Goal: Information Seeking & Learning: Learn about a topic

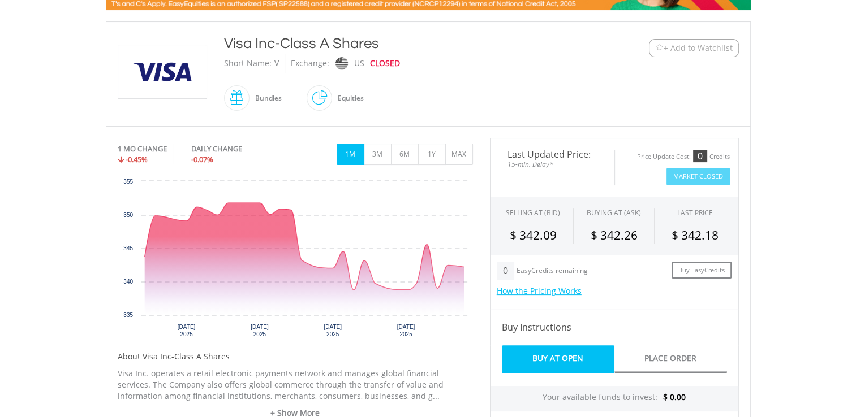
scroll to position [192, 0]
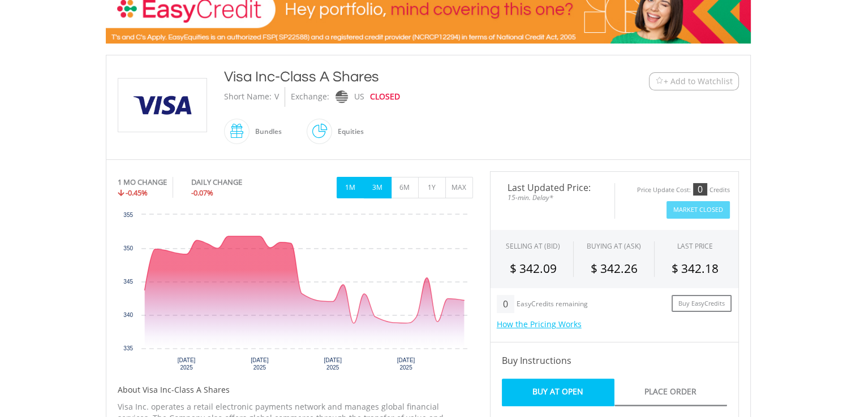
click at [376, 188] on button "3M" at bounding box center [378, 187] width 28 height 21
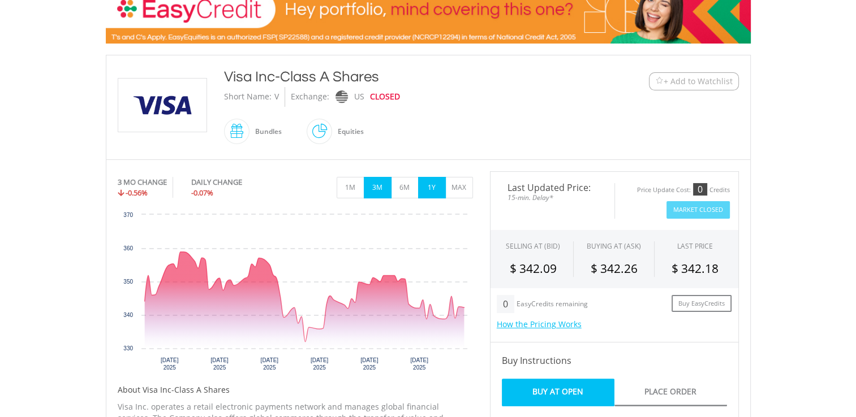
click at [430, 184] on button "1Y" at bounding box center [432, 187] width 28 height 21
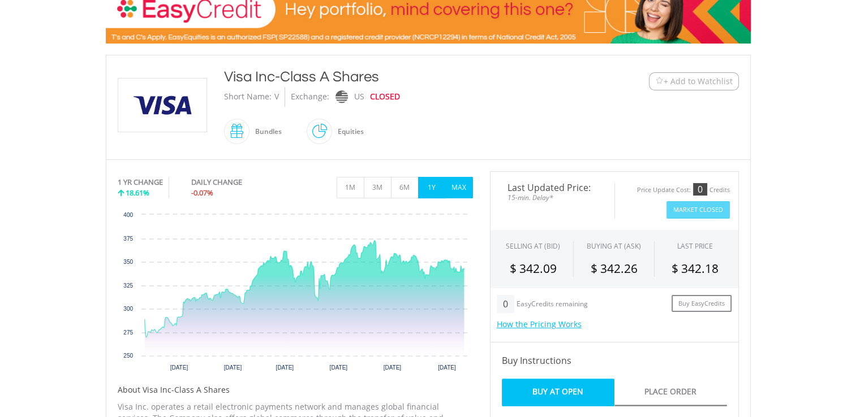
click at [459, 188] on button "MAX" at bounding box center [459, 187] width 28 height 21
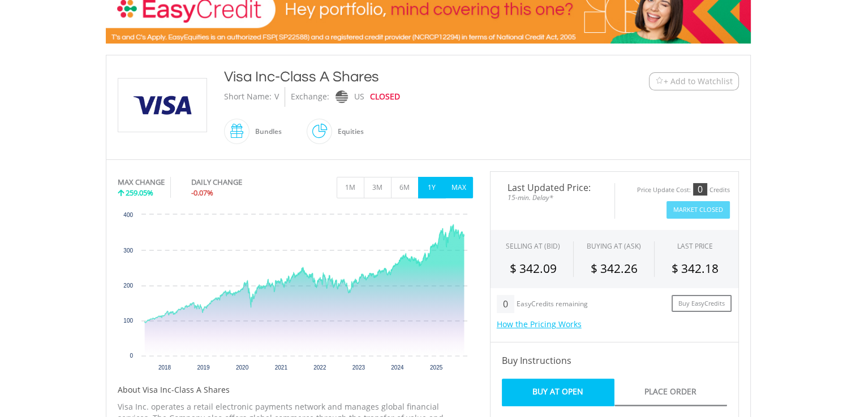
click at [425, 190] on button "1Y" at bounding box center [432, 187] width 28 height 21
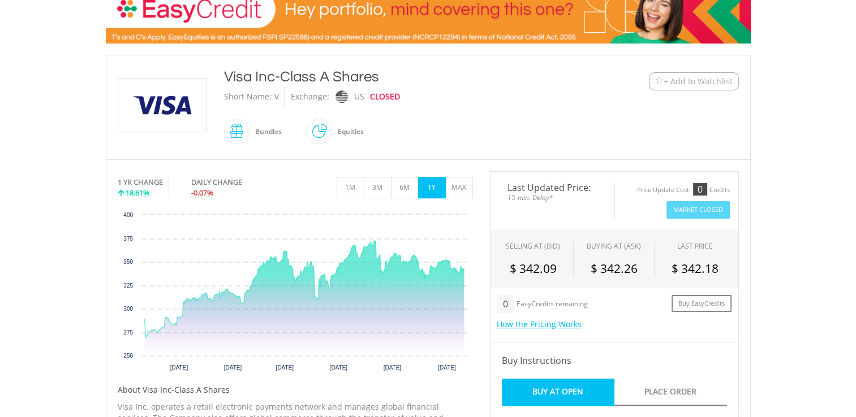
click at [650, 78] on button "+ Add to Watchlist" at bounding box center [694, 81] width 90 height 18
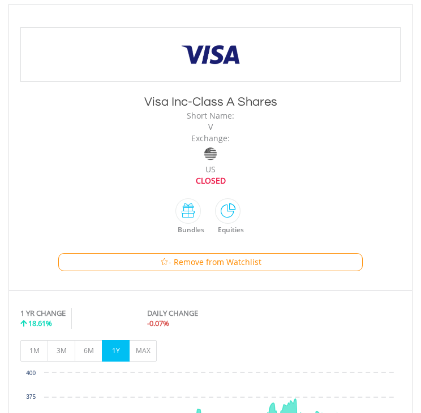
scroll to position [156, 0]
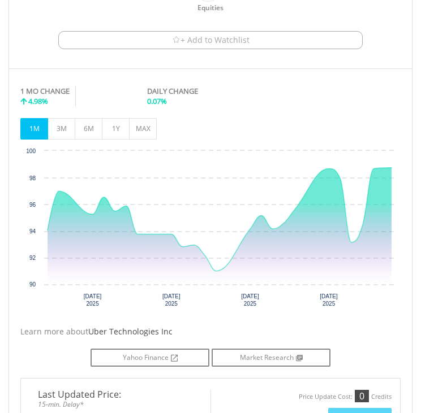
scroll to position [429, 0]
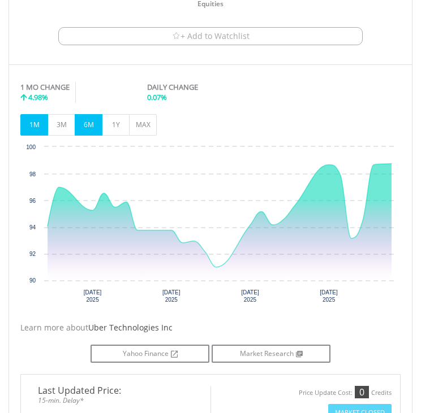
click at [80, 127] on button "6M" at bounding box center [89, 124] width 28 height 21
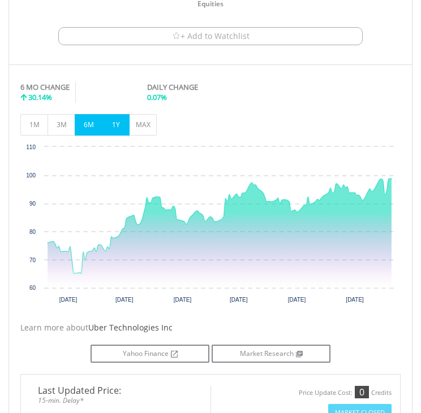
click at [117, 122] on button "1Y" at bounding box center [116, 124] width 28 height 21
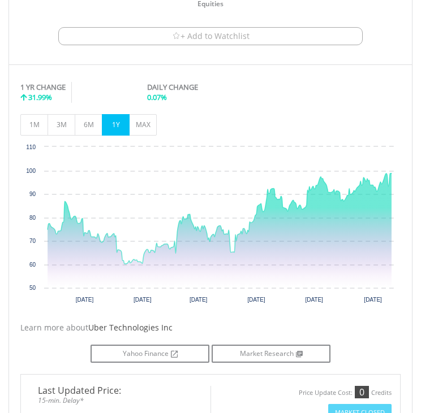
click at [224, 31] on span "+ Add to Watchlist" at bounding box center [214, 36] width 69 height 11
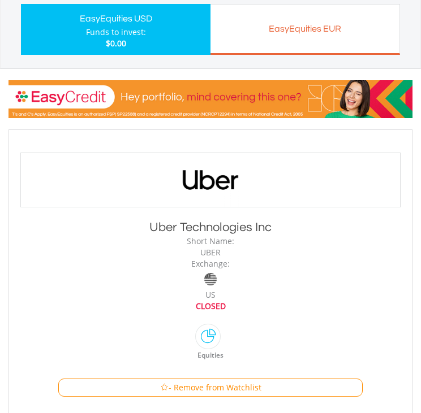
scroll to position [68, 0]
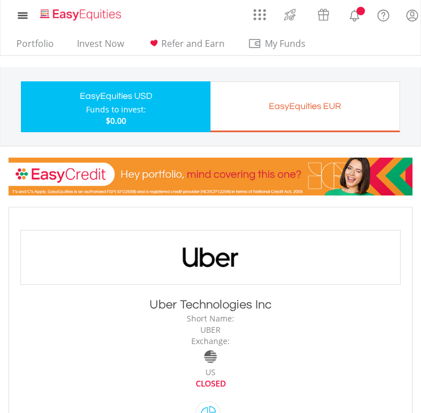
scroll to position [68, 0]
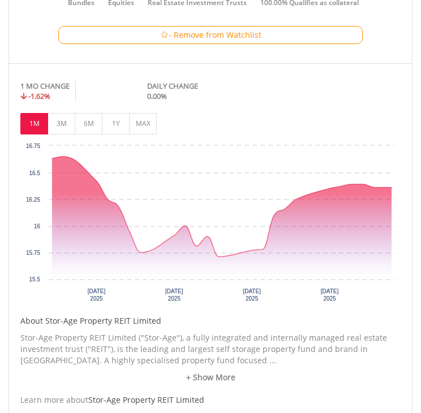
scroll to position [414, 0]
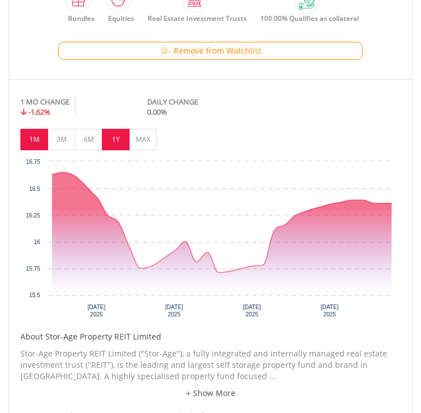
click at [119, 135] on button "1Y" at bounding box center [116, 139] width 28 height 21
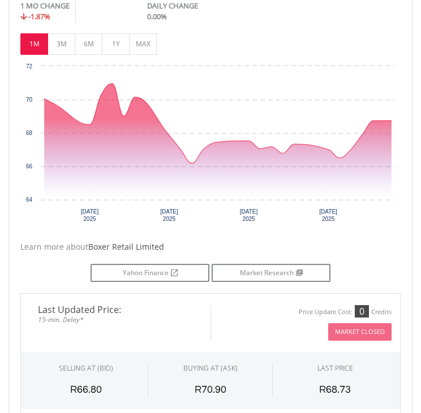
scroll to position [504, 0]
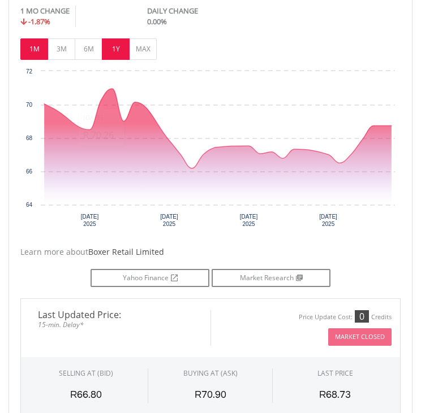
click at [110, 56] on button "1Y" at bounding box center [116, 48] width 28 height 21
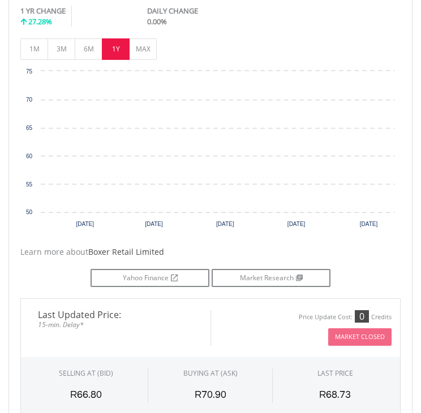
scroll to position [457, 0]
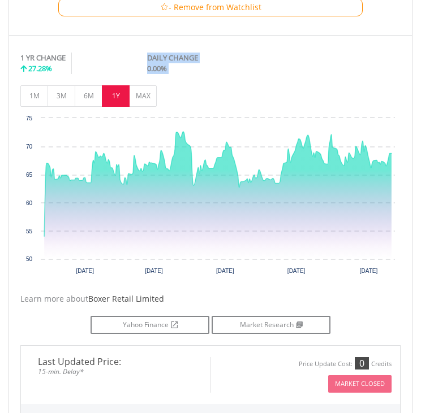
drag, startPoint x: 110, startPoint y: 56, endPoint x: 253, endPoint y: 91, distance: 147.9
click at [253, 91] on div "1 YR CHANGE 27.28% DAILY CHANGE 0.00% 1M 3M 6M 1Y MAX" at bounding box center [210, 79] width 380 height 65
click at [150, 102] on button "MAX" at bounding box center [143, 95] width 28 height 21
click at [169, 8] on span "- Remove from Watchlist" at bounding box center [215, 7] width 93 height 11
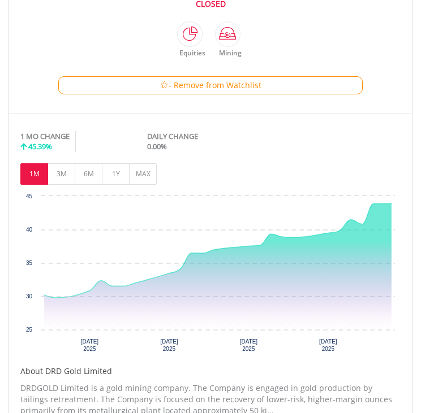
scroll to position [379, 0]
click at [117, 176] on button "1Y" at bounding box center [116, 173] width 28 height 21
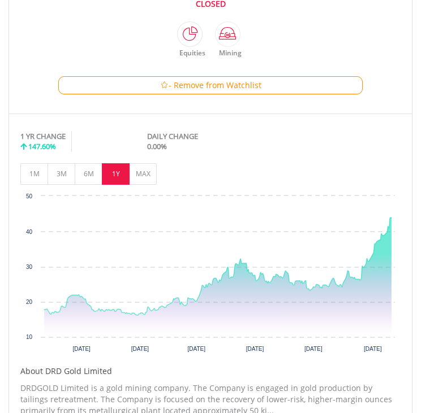
drag, startPoint x: 117, startPoint y: 176, endPoint x: 199, endPoint y: 172, distance: 82.1
click at [199, 172] on div "1M 3M 6M 1Y MAX" at bounding box center [210, 173] width 380 height 21
click at [240, 36] on span at bounding box center [240, 33] width 0 height 25
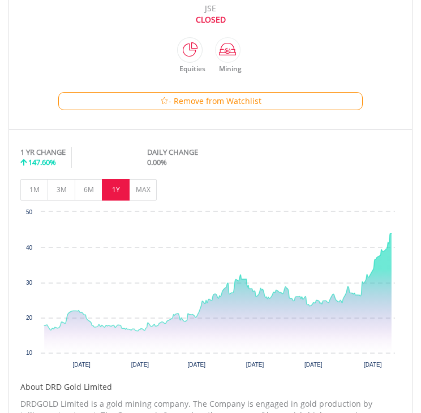
scroll to position [367, 0]
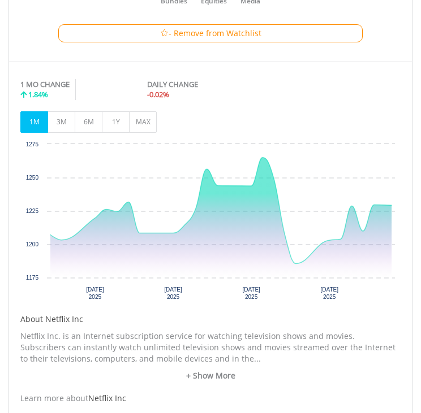
scroll to position [426, 0]
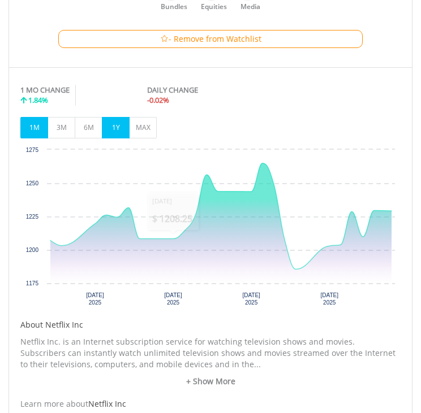
click at [127, 124] on button "1Y" at bounding box center [116, 127] width 28 height 21
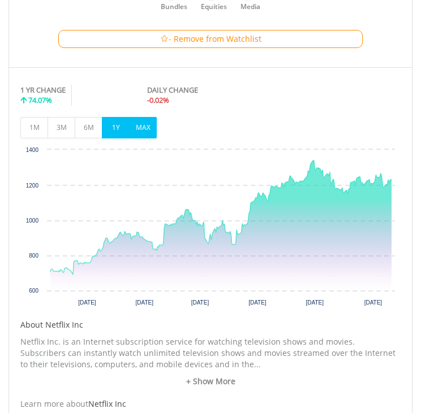
click at [137, 124] on button "MAX" at bounding box center [143, 127] width 28 height 21
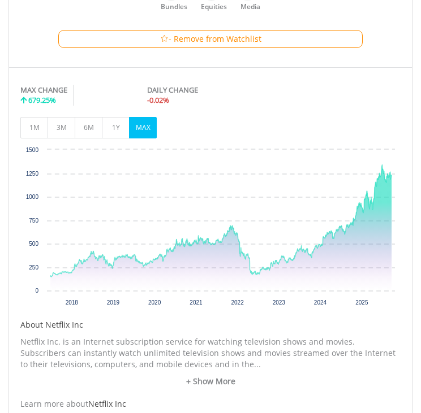
click at [90, 38] on button "- Remove from Watchlist" at bounding box center [210, 39] width 304 height 18
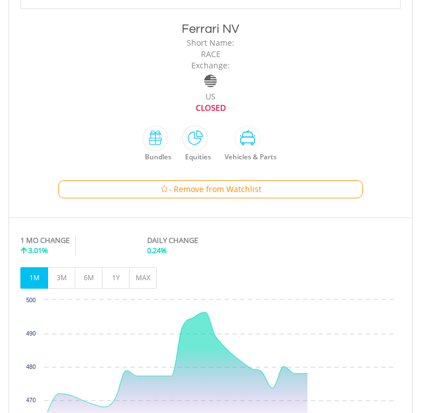
scroll to position [253, 0]
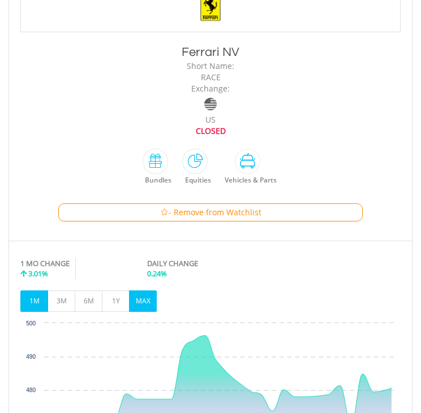
click at [148, 306] on button "MAX" at bounding box center [143, 301] width 28 height 21
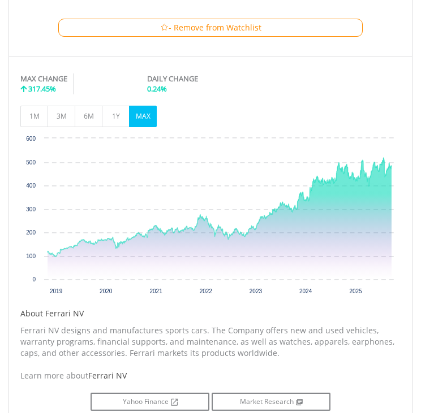
scroll to position [436, 0]
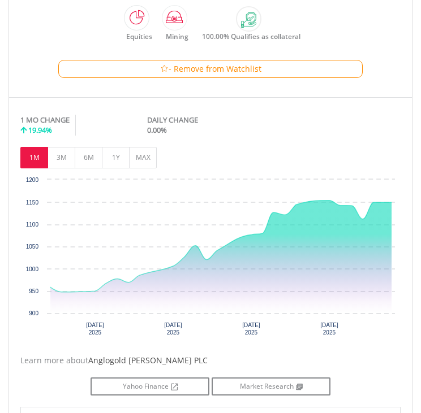
scroll to position [392, 0]
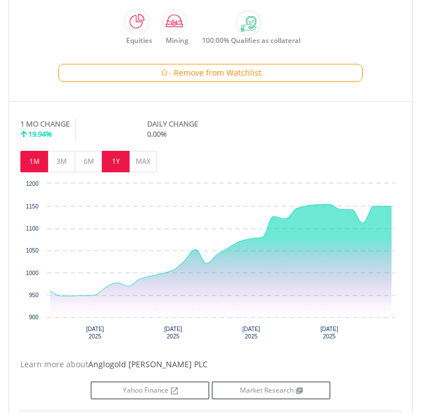
click at [118, 162] on button "1Y" at bounding box center [116, 161] width 28 height 21
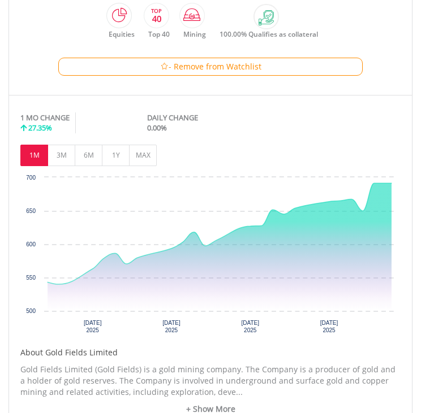
scroll to position [416, 0]
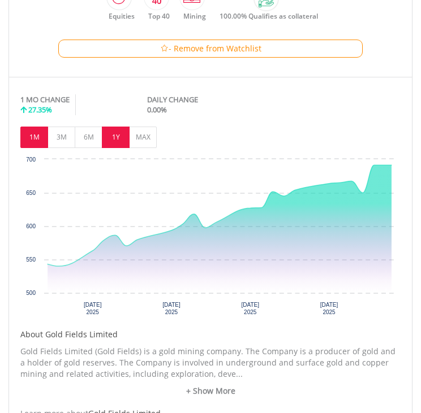
click at [119, 129] on button "1Y" at bounding box center [116, 137] width 28 height 21
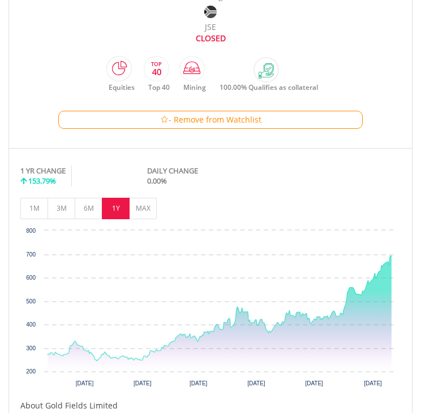
scroll to position [373, 0]
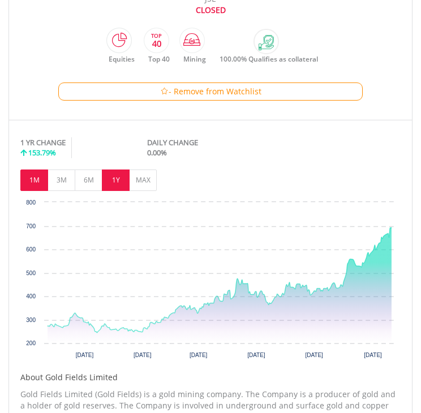
click at [40, 182] on button "1M" at bounding box center [34, 180] width 28 height 21
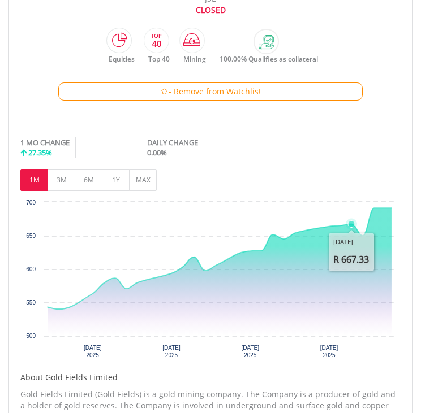
click at [348, 210] on rect "Interactive chart" at bounding box center [210, 282] width 380 height 170
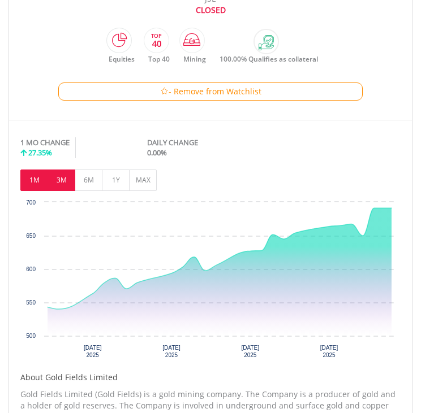
click at [72, 180] on button "3M" at bounding box center [62, 180] width 28 height 21
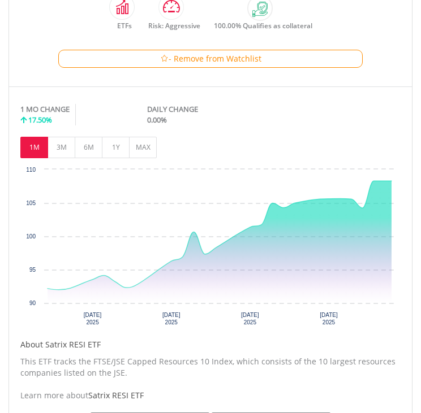
scroll to position [419, 0]
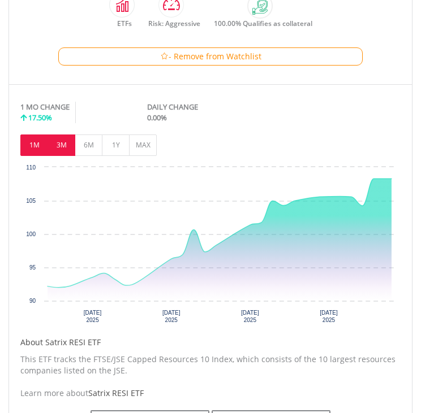
click at [61, 146] on button "3M" at bounding box center [62, 145] width 28 height 21
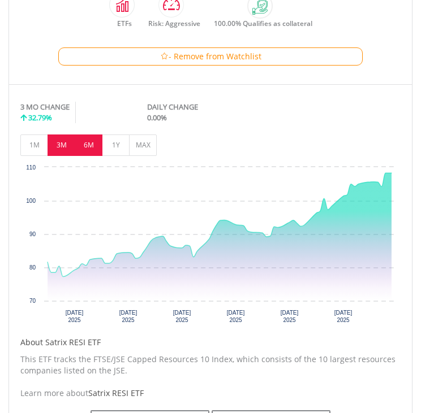
click at [81, 152] on button "6M" at bounding box center [89, 145] width 28 height 21
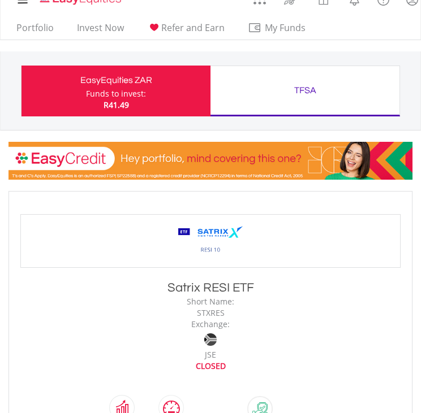
scroll to position [0, 0]
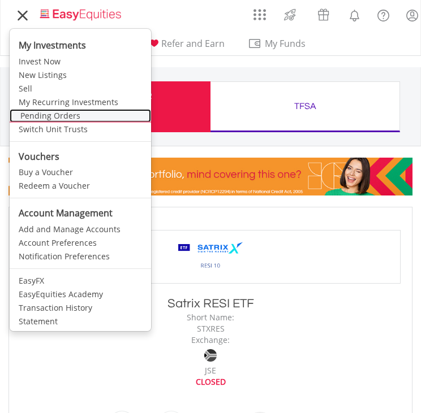
click at [70, 113] on link "Pending Orders" at bounding box center [80, 116] width 141 height 14
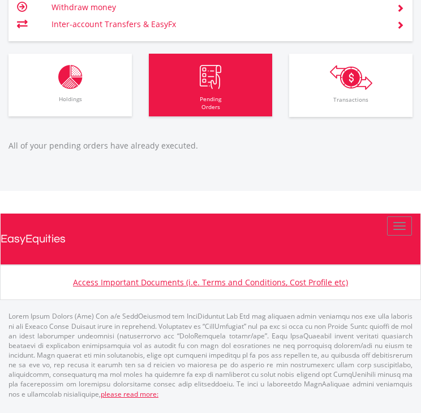
scroll to position [109, 403]
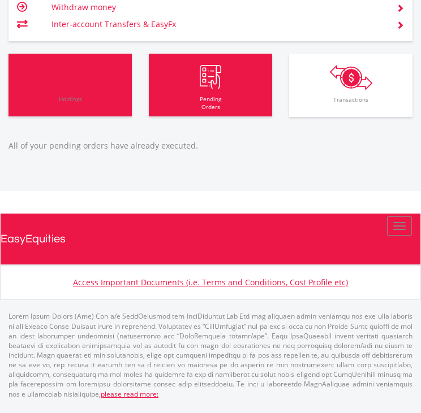
click at [70, 113] on span "Holdings" at bounding box center [70, 103] width 118 height 28
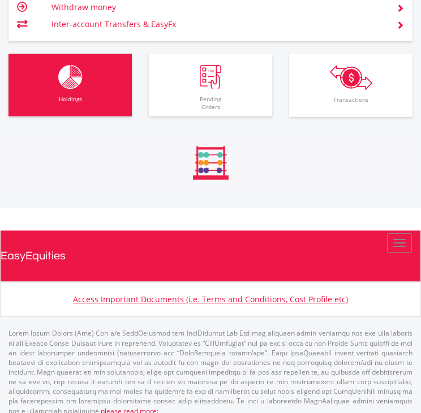
scroll to position [1165, 0]
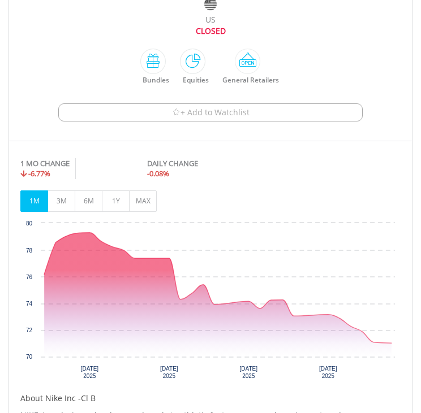
scroll to position [372, 0]
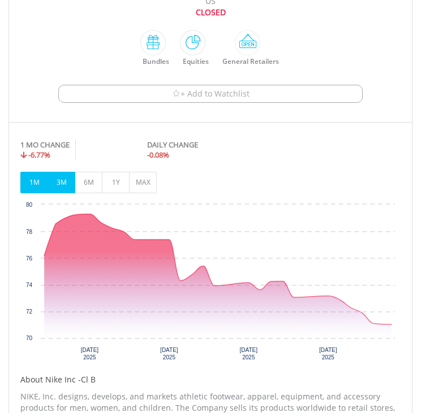
click at [66, 183] on button "3M" at bounding box center [62, 182] width 28 height 21
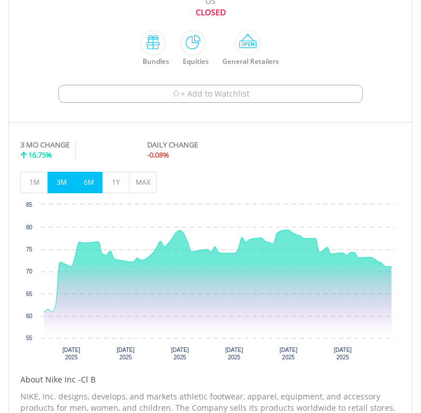
click at [90, 177] on button "6M" at bounding box center [89, 182] width 28 height 21
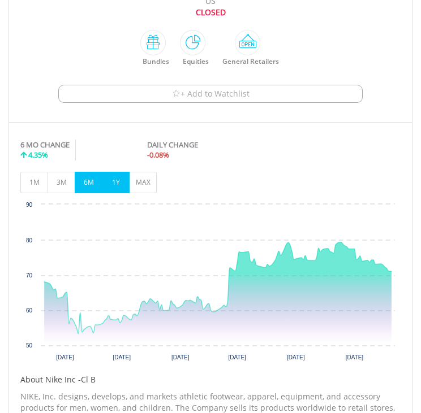
click at [121, 176] on button "1Y" at bounding box center [116, 182] width 28 height 21
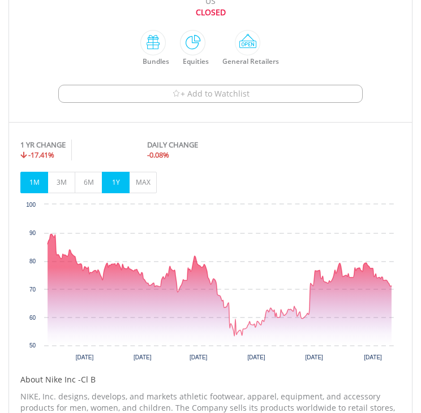
click at [29, 178] on button "1M" at bounding box center [34, 182] width 28 height 21
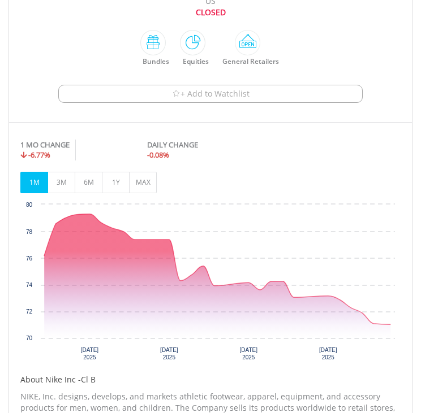
click at [121, 106] on div "+ Add to Watchlist 2633" at bounding box center [210, 93] width 397 height 33
click at [118, 92] on button "+ Add to Watchlist" at bounding box center [210, 94] width 304 height 18
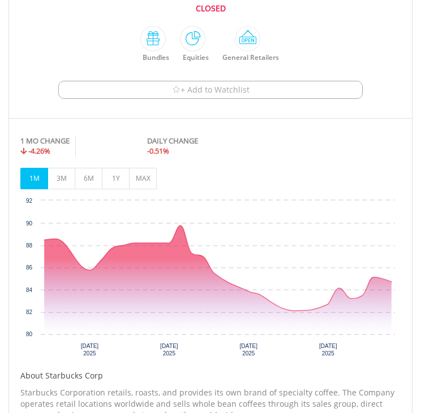
scroll to position [383, 0]
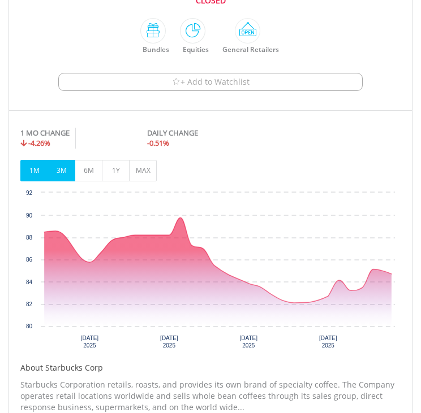
click at [70, 166] on button "3M" at bounding box center [62, 170] width 28 height 21
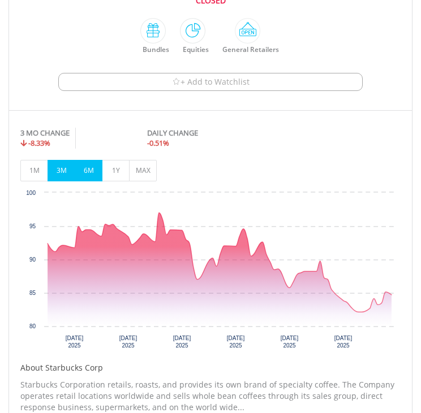
click at [90, 166] on button "6M" at bounding box center [89, 170] width 28 height 21
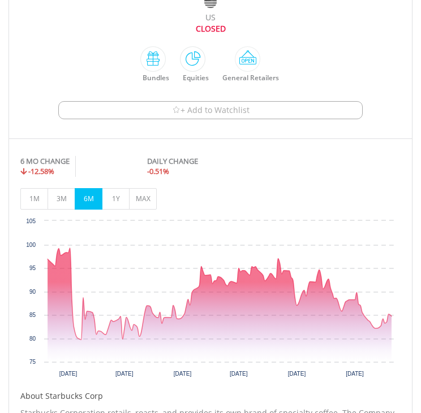
scroll to position [357, 0]
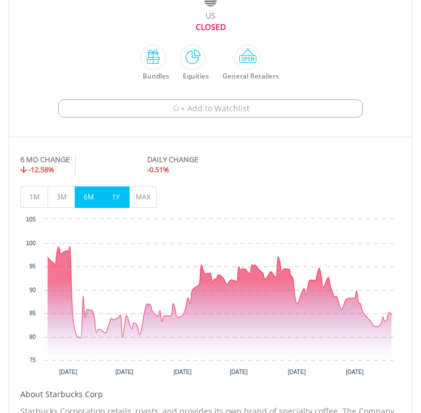
click at [120, 199] on button "1Y" at bounding box center [116, 197] width 28 height 21
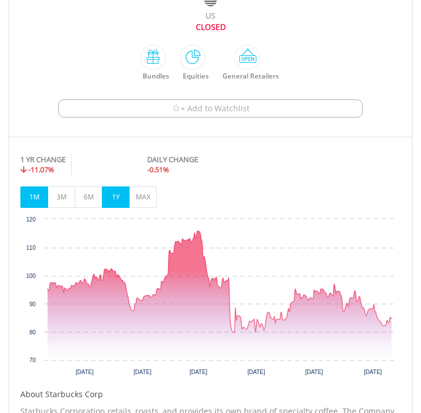
click at [43, 195] on button "1M" at bounding box center [34, 197] width 28 height 21
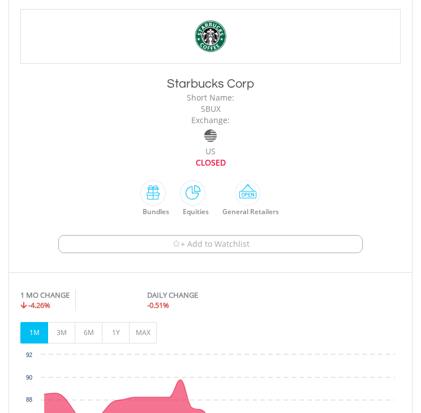
scroll to position [231, 0]
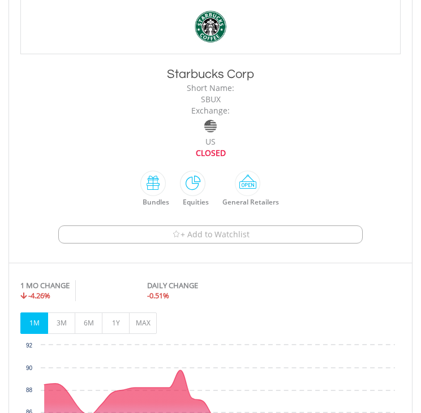
click at [258, 229] on button "+ Add to Watchlist" at bounding box center [210, 235] width 304 height 18
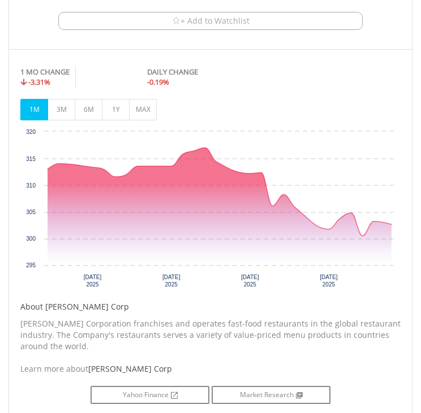
scroll to position [443, 0]
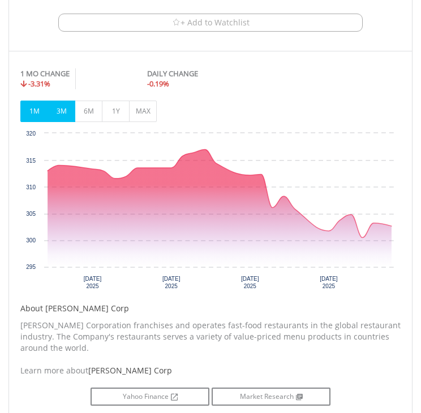
click at [62, 112] on button "3M" at bounding box center [62, 111] width 28 height 21
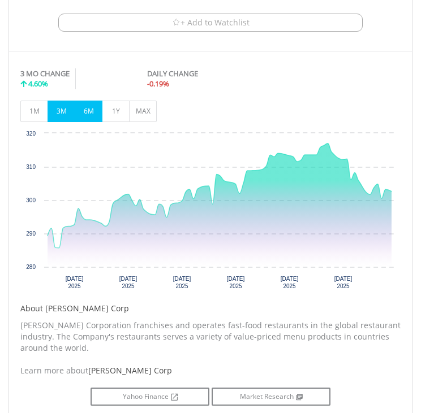
drag, startPoint x: 81, startPoint y: 113, endPoint x: 81, endPoint y: 106, distance: 6.8
click at [81, 106] on button "6M" at bounding box center [89, 111] width 28 height 21
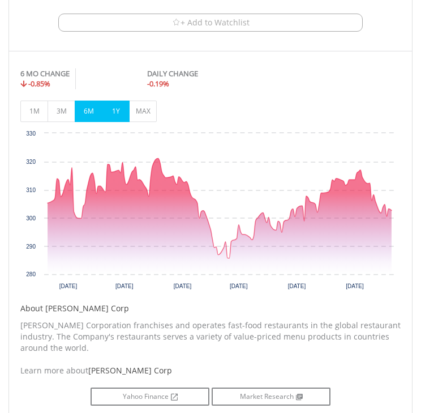
click at [115, 110] on button "1Y" at bounding box center [116, 111] width 28 height 21
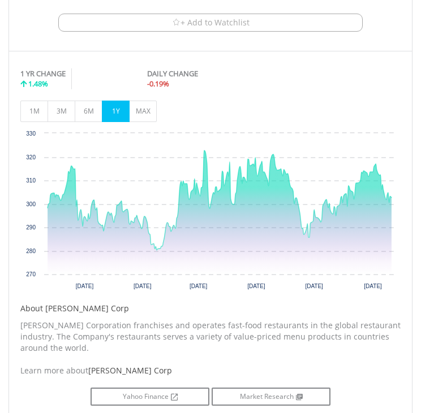
click at [255, 18] on button "+ Add to Watchlist" at bounding box center [210, 23] width 304 height 18
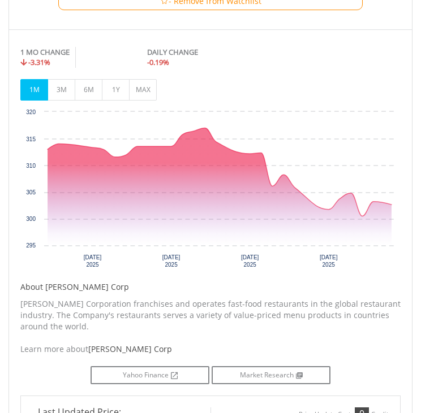
scroll to position [476, 0]
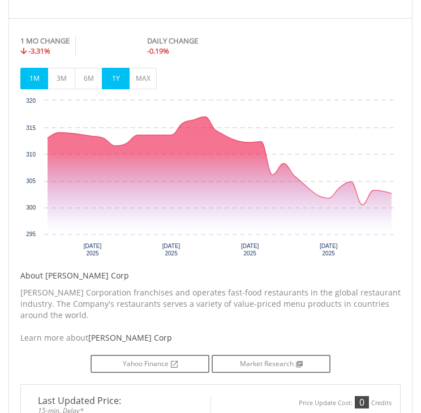
click at [118, 79] on button "1Y" at bounding box center [116, 78] width 28 height 21
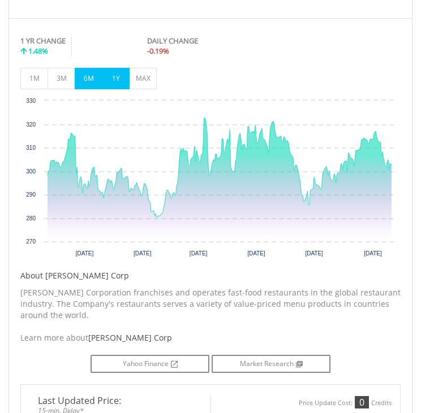
click at [96, 72] on button "6M" at bounding box center [89, 78] width 28 height 21
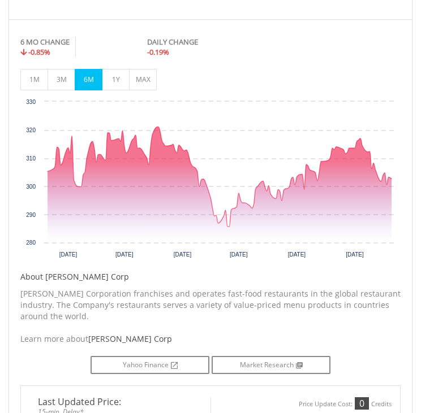
scroll to position [0, 0]
